Goal: Check status: Check status

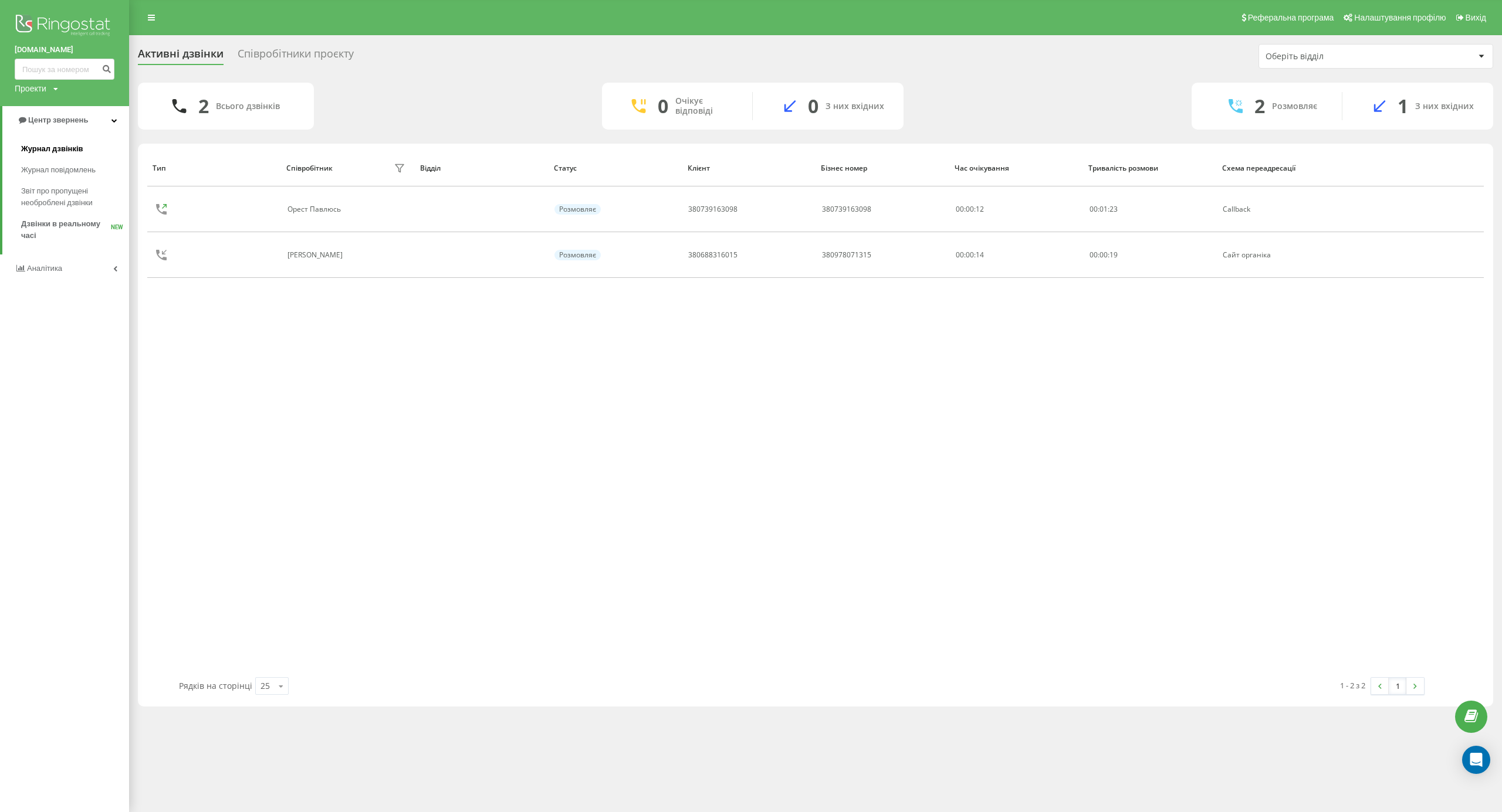
click at [78, 148] on span "Журнал дзвінків" at bounding box center [52, 149] width 62 height 12
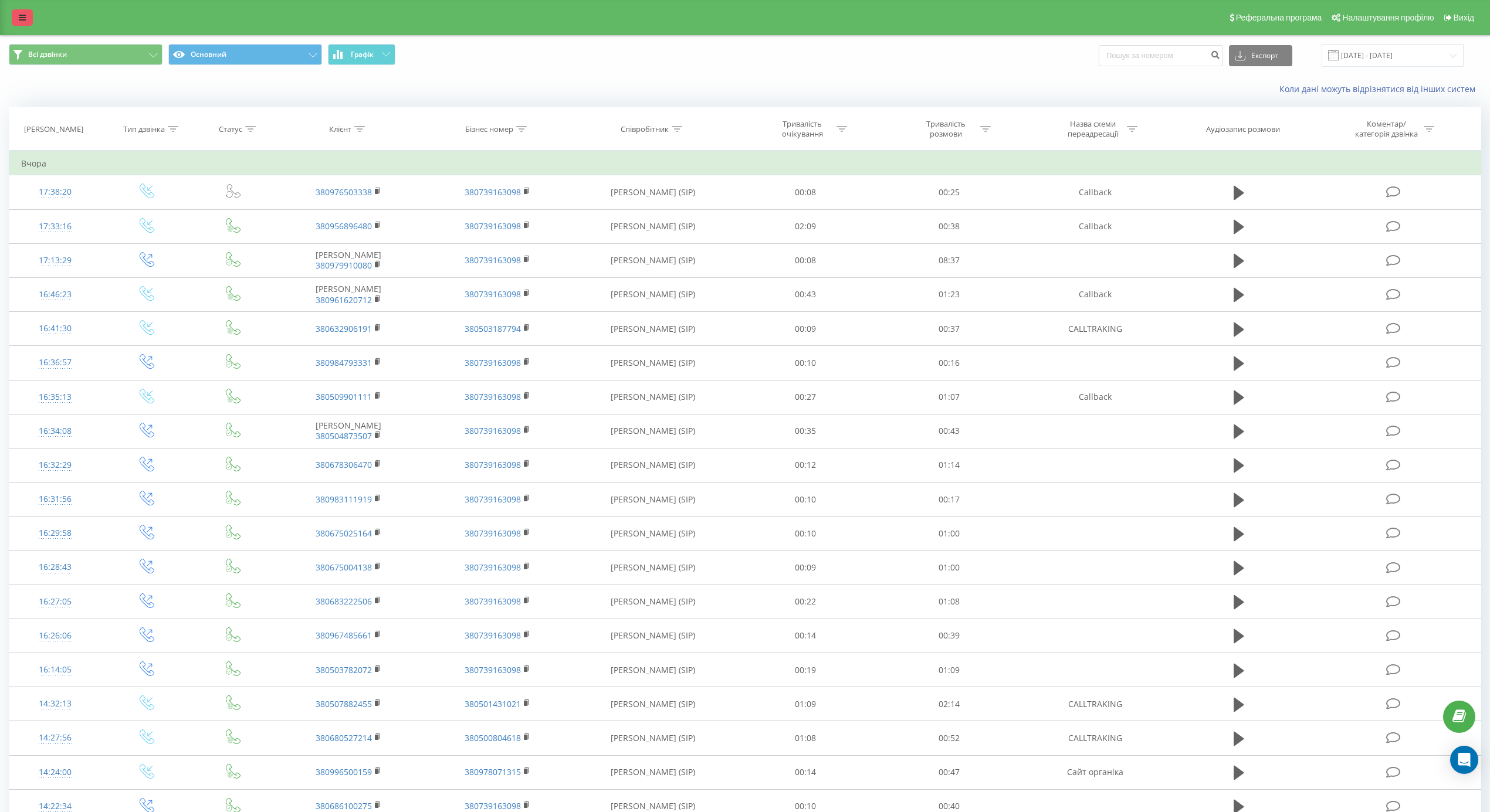
click at [26, 14] on link at bounding box center [22, 17] width 21 height 16
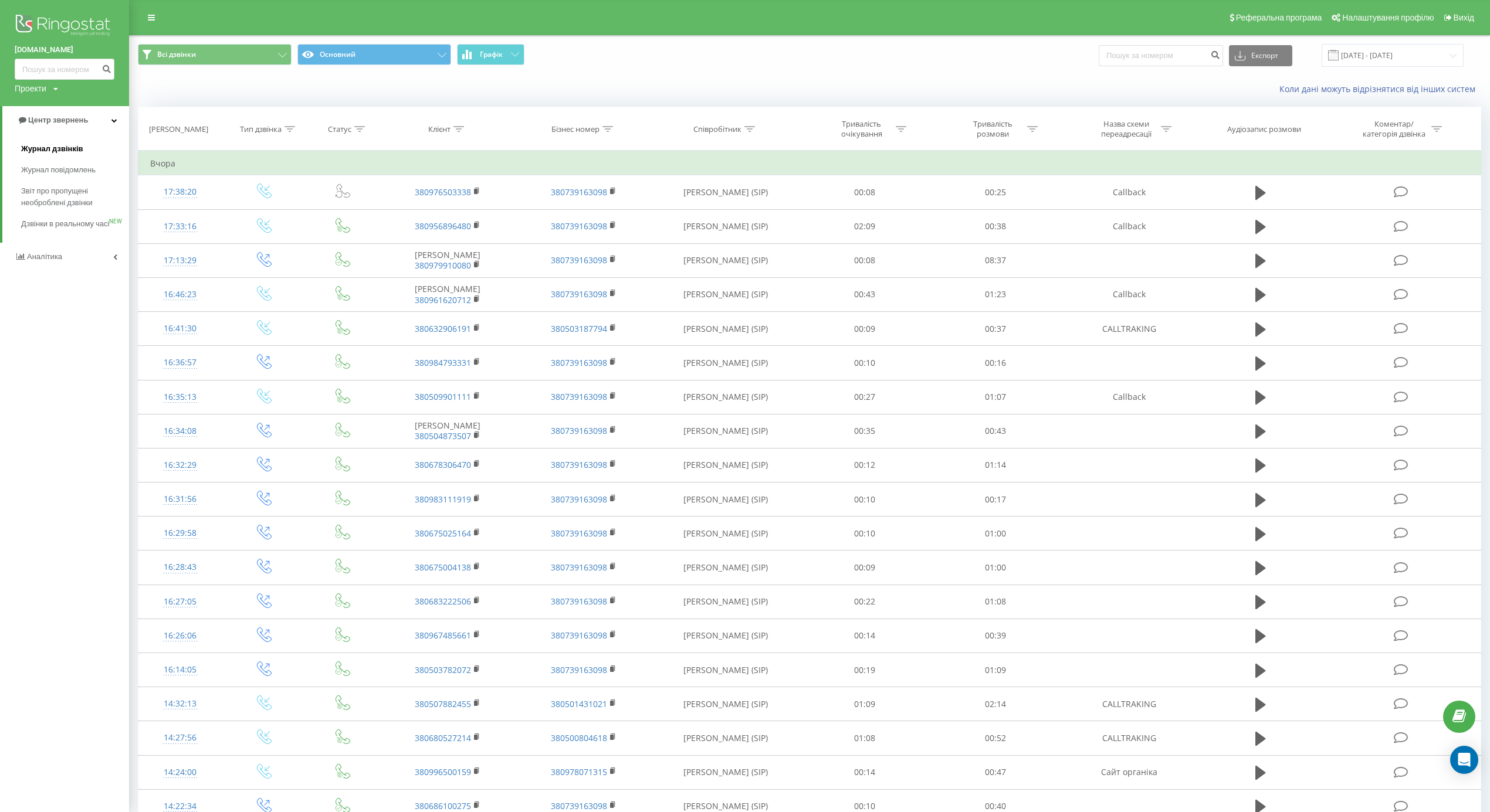
click at [66, 152] on span "Журнал дзвінків" at bounding box center [52, 149] width 62 height 12
